Goal: Use online tool/utility

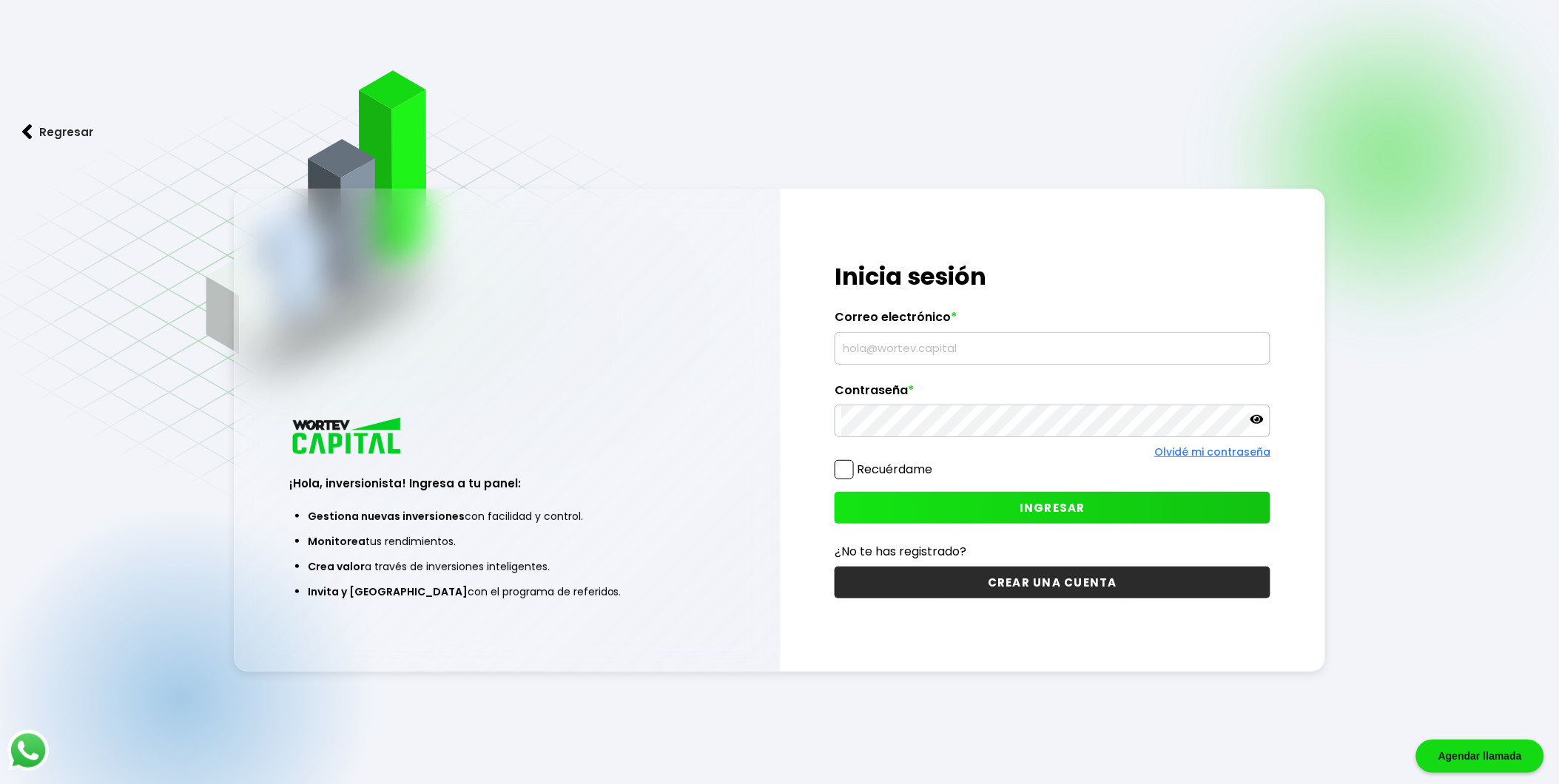
drag, startPoint x: 956, startPoint y: 353, endPoint x: 956, endPoint y: 342, distance: 11.0
click at [956, 345] on input "text" at bounding box center [1052, 348] width 422 height 31
paste input "[PERSON_NAME][EMAIL_ADDRESS][DOMAIN_NAME]"
type input "[PERSON_NAME][EMAIL_ADDRESS][DOMAIN_NAME]"
click at [956, 509] on button "INGRESAR" at bounding box center [1052, 508] width 436 height 32
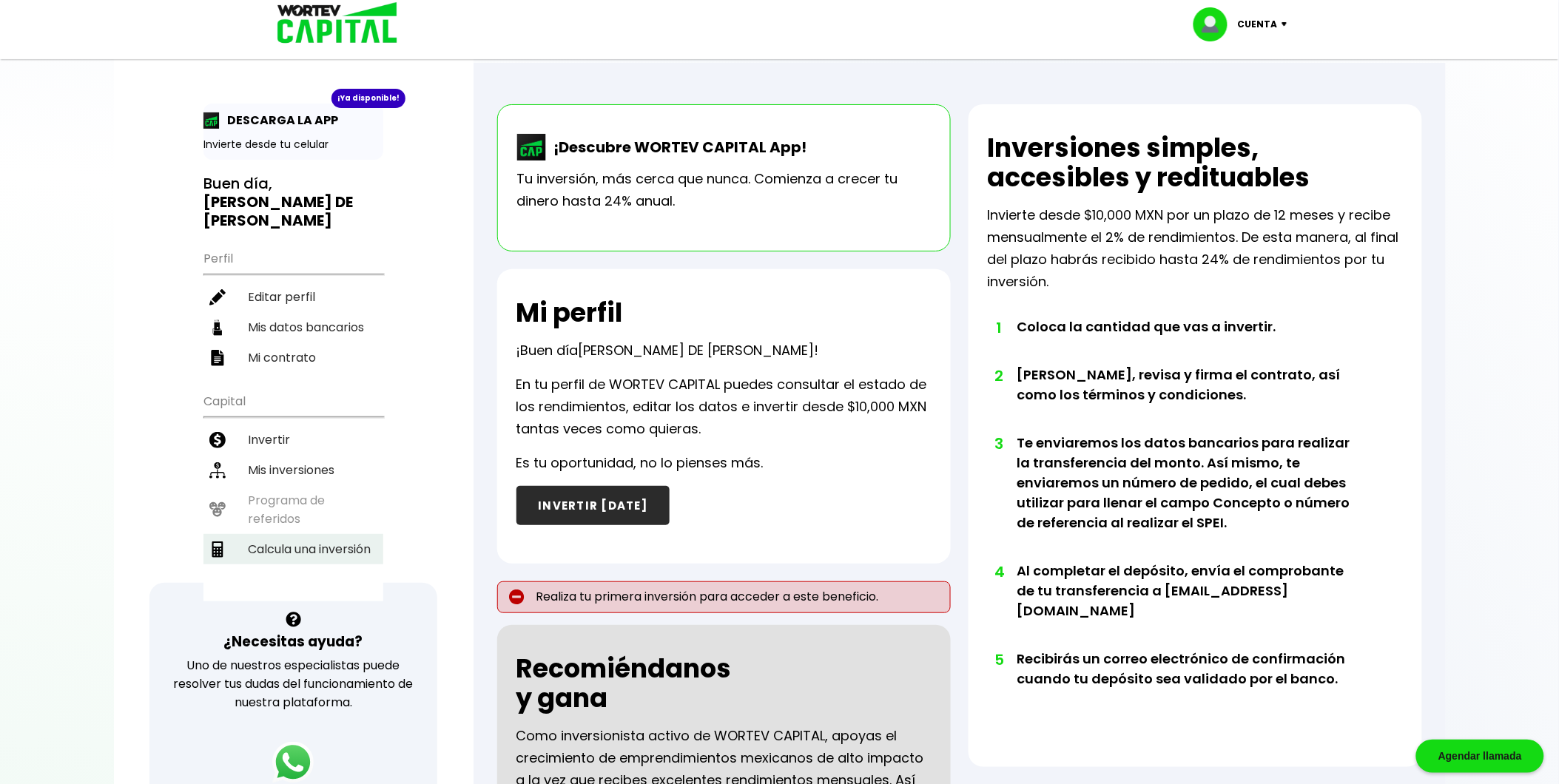
click at [316, 534] on li "Calcula una inversión" at bounding box center [293, 549] width 180 height 31
select select "1"
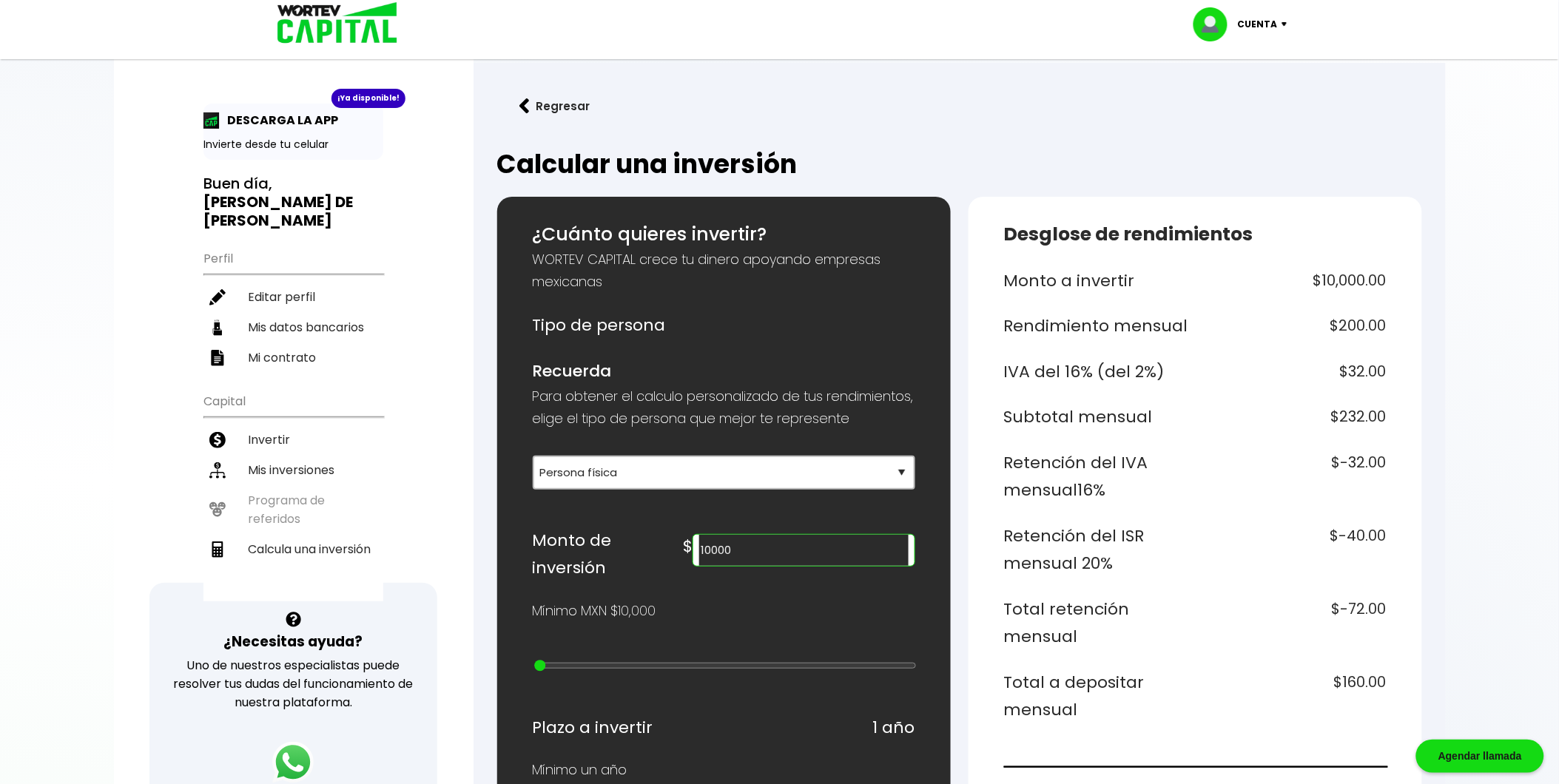
click at [847, 566] on input "10000" at bounding box center [804, 550] width 209 height 31
type input "200000"
click at [274, 475] on ul "Capital Invertir Mis inversiones Programa de referidos Calcula una inversión" at bounding box center [293, 494] width 180 height 217
